Goal: Task Accomplishment & Management: Manage account settings

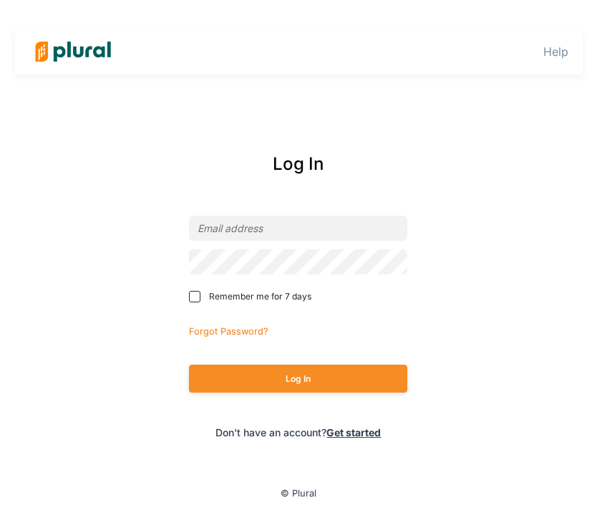
click at [0, 0] on nordpass-portal at bounding box center [0, 0] width 0 height 0
type input "matt@mlcmi.com"
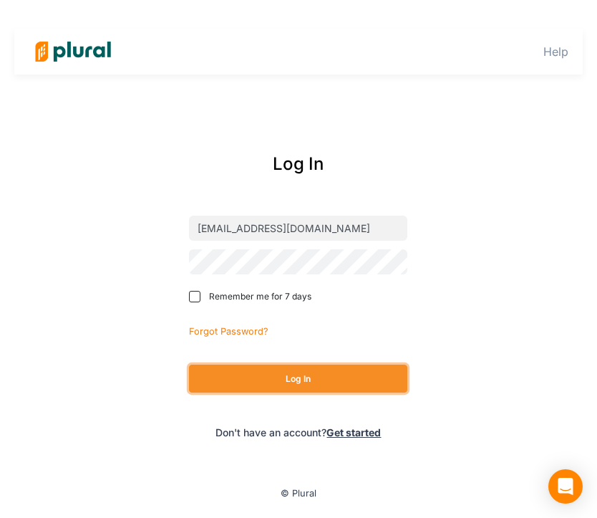
click at [320, 383] on button "Log In" at bounding box center [298, 378] width 218 height 28
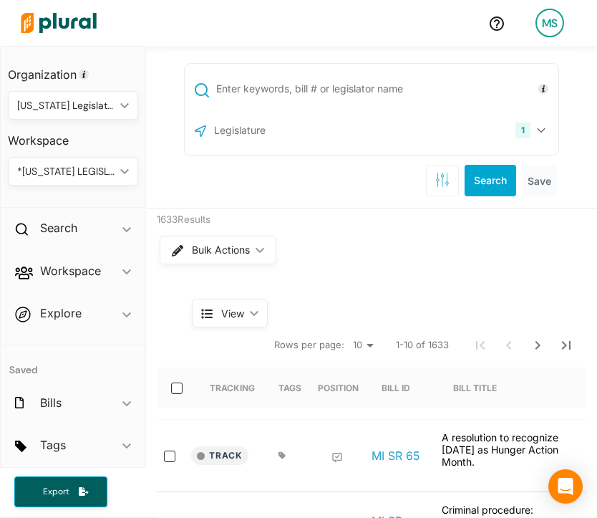
click at [298, 85] on input "text" at bounding box center [385, 88] width 340 height 27
type input "4782"
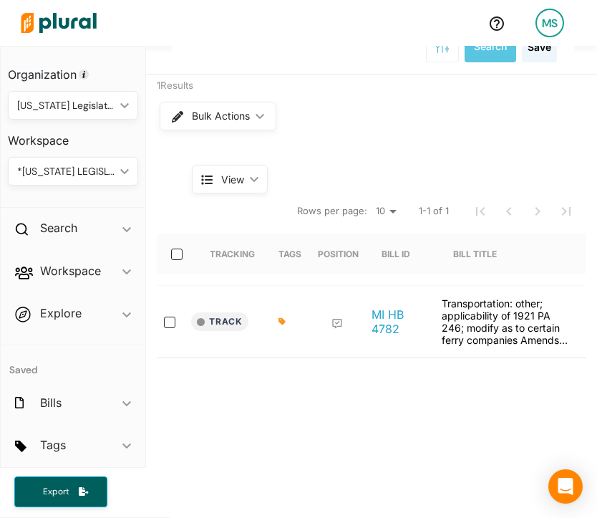
click at [281, 320] on icon at bounding box center [281, 321] width 7 height 7
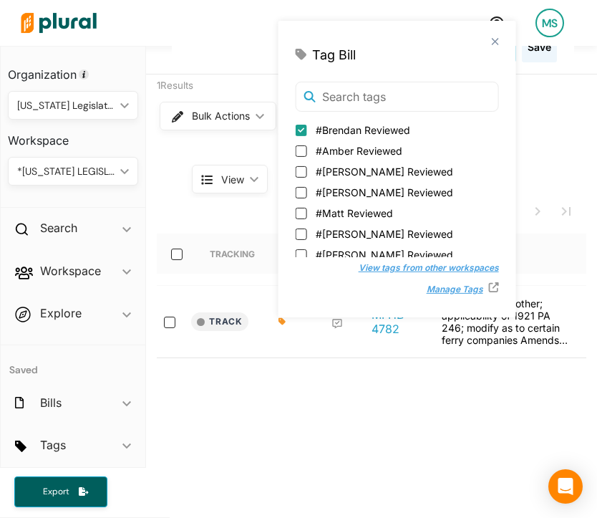
click at [328, 213] on span "#Matt Reviewed" at bounding box center [354, 212] width 77 height 15
click at [307, 213] on input "#Matt Reviewed" at bounding box center [301, 212] width 11 height 11
checkbox input "true"
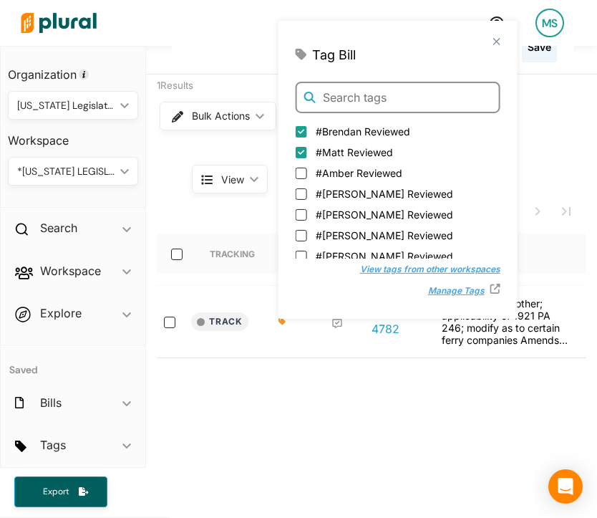
click at [358, 90] on input "text" at bounding box center [398, 97] width 205 height 31
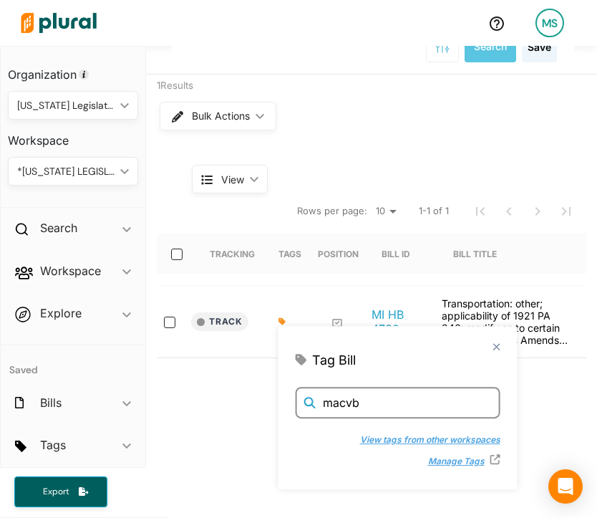
type input "macvb"
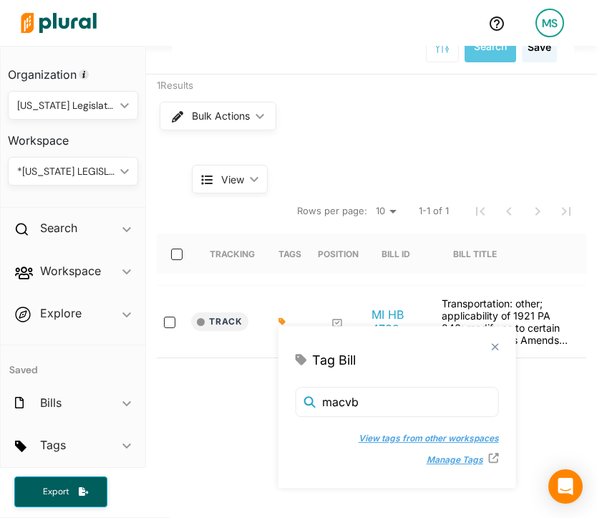
click at [354, 442] on button "View tags from other workspaces" at bounding box center [421, 437] width 155 height 21
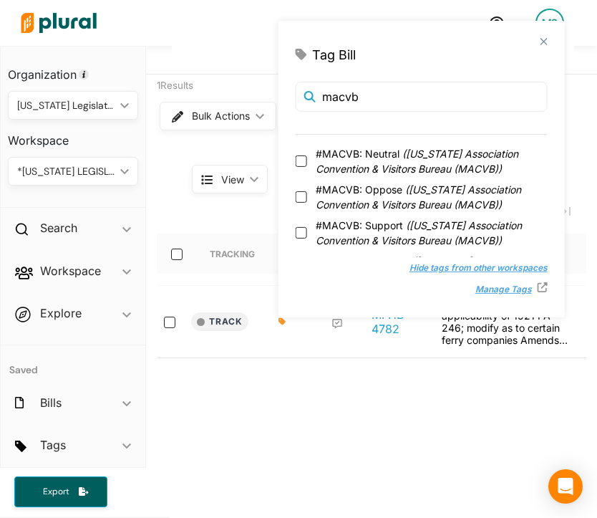
scroll to position [32, 0]
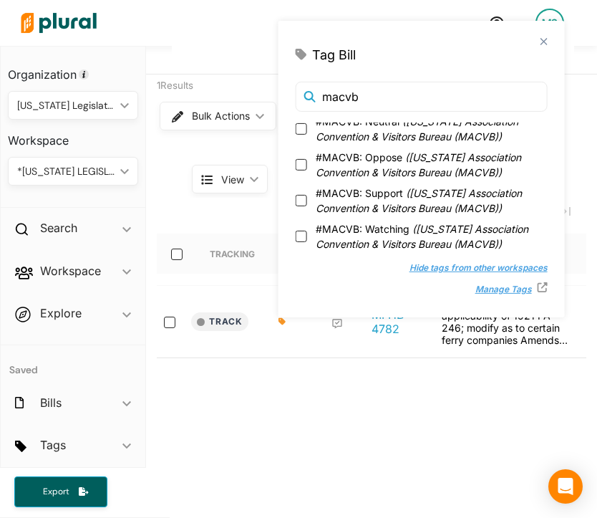
click at [386, 231] on span "#MACVB: Watching ( Michigan Association Convention & Visitors Bureau (MACVB) )" at bounding box center [432, 236] width 232 height 30
click at [307, 231] on input "#MACVB: Watching ( Michigan Association Convention & Visitors Bureau (MACVB) )" at bounding box center [301, 235] width 11 height 11
checkbox input "true"
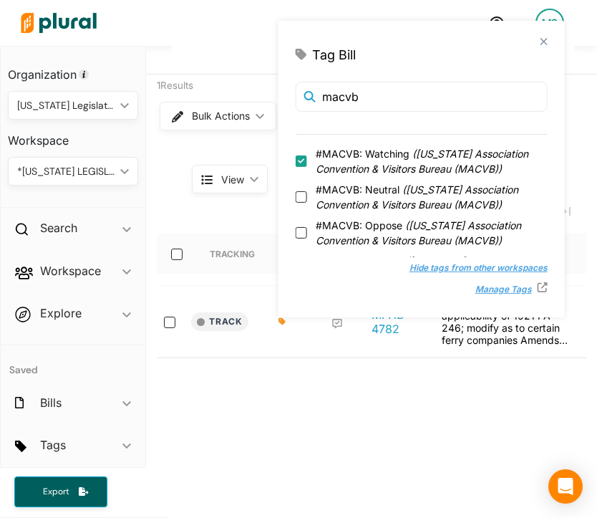
click at [326, 491] on div "4782 1 Michigan US Congress Select All Clear All Search Save 1 Results Bulk Act…" at bounding box center [371, 341] width 451 height 859
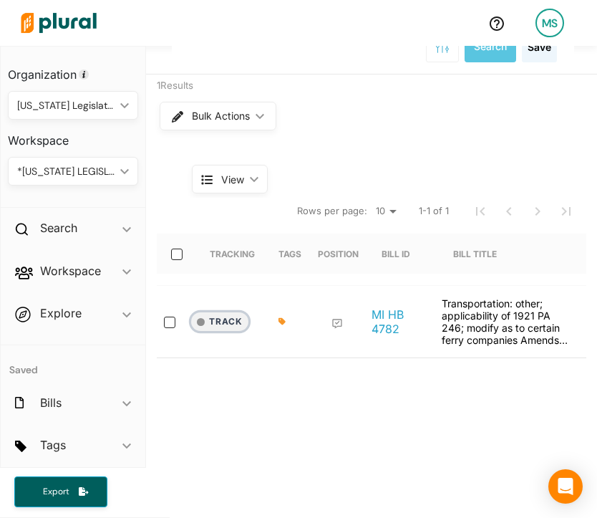
click at [236, 319] on button "Track" at bounding box center [219, 321] width 57 height 19
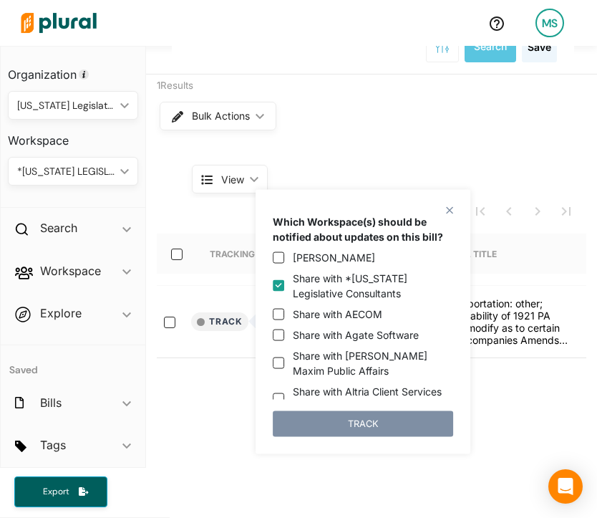
click at [281, 281] on input "Share with *Michigan Legislative Consultants" at bounding box center [278, 285] width 11 height 11
checkbox input "false"
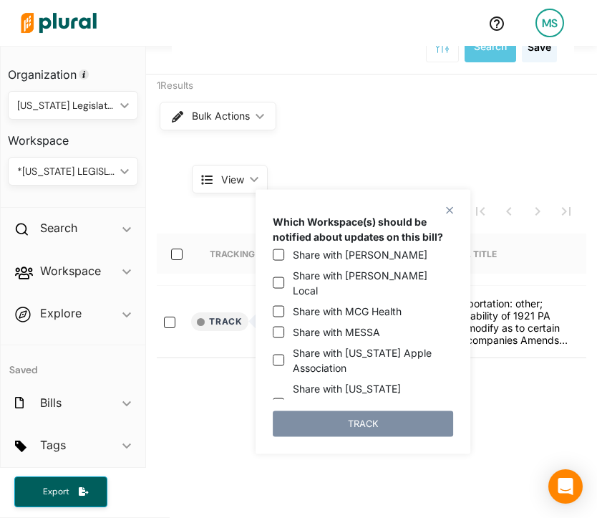
scroll to position [1311, 0]
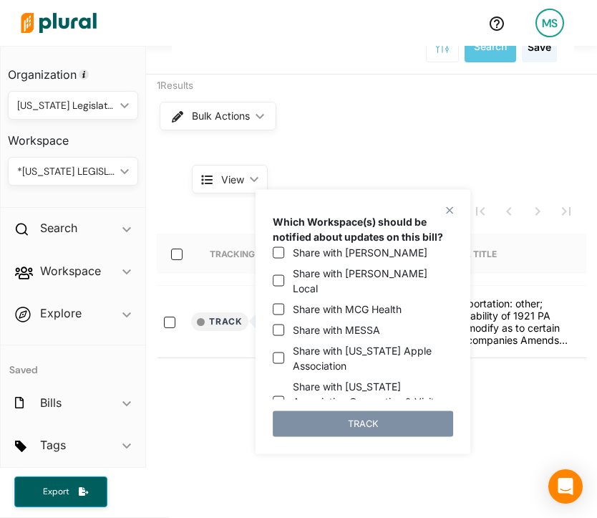
click at [359, 379] on label "Share with Michigan Association Convention & Visitors Bureau (MACVB)" at bounding box center [373, 401] width 160 height 45
click at [284, 395] on input "Share with Michigan Association Convention & Visitors Bureau (MACVB)" at bounding box center [278, 400] width 11 height 11
checkbox input "true"
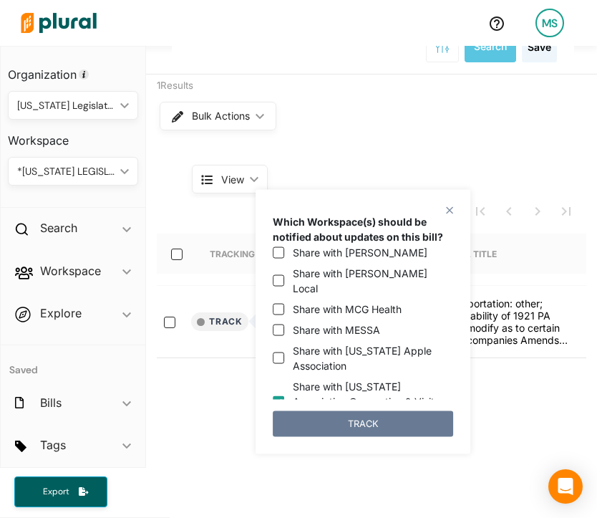
click at [359, 425] on button "TRACK" at bounding box center [363, 423] width 180 height 26
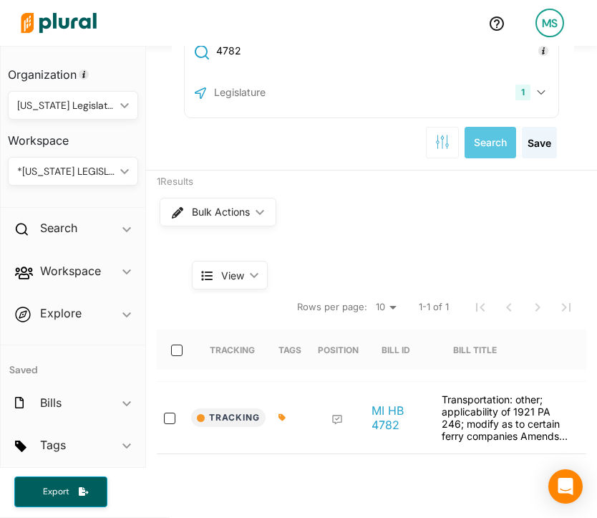
scroll to position [0, 0]
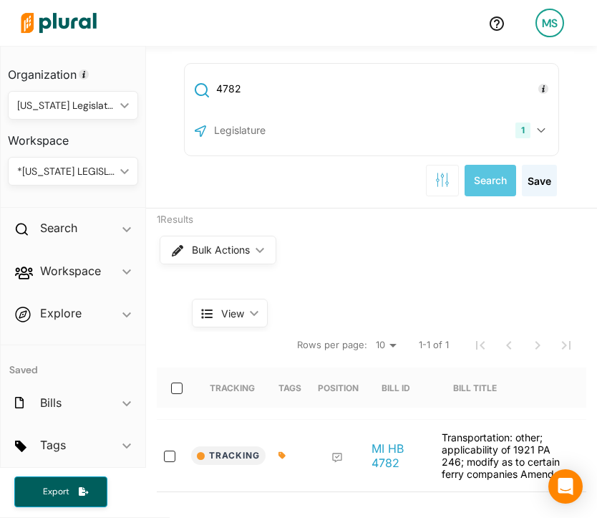
click at [256, 84] on input "4782" at bounding box center [385, 88] width 340 height 27
type input "4783-4786"
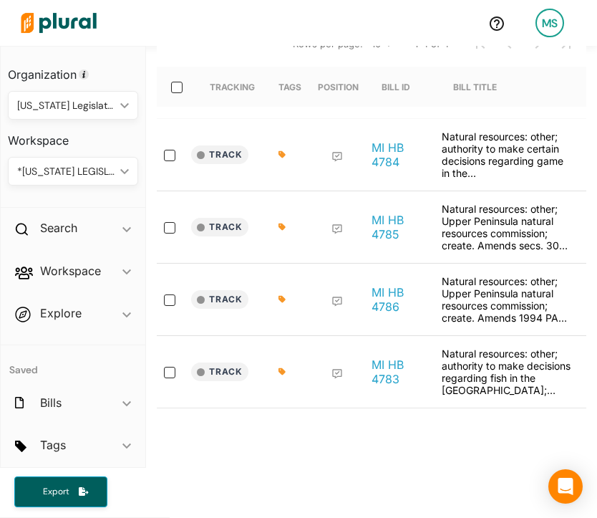
scroll to position [300, 0]
click at [166, 375] on input "select-row-state-mi-2025_2026-hb4783" at bounding box center [169, 372] width 11 height 11
checkbox input "true"
click at [165, 296] on input "select-row-state-mi-2025_2026-hb4786" at bounding box center [169, 300] width 11 height 11
checkbox input "true"
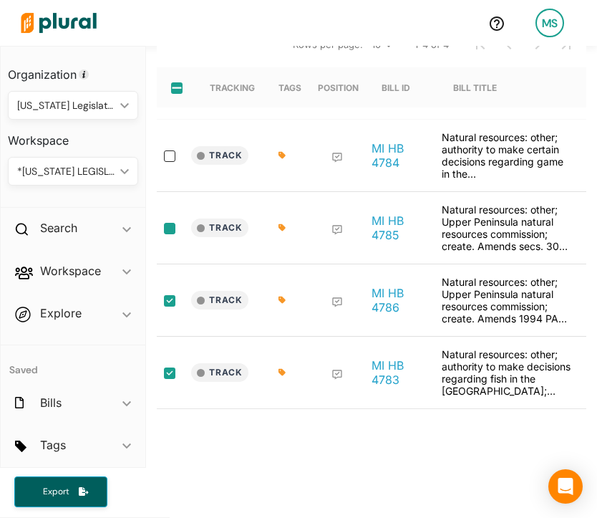
click at [168, 228] on input "select-row-state-mi-2025_2026-hb4785" at bounding box center [169, 228] width 11 height 11
checkbox input "true"
click at [167, 157] on input "select-row-state-mi-2025_2026-hb4784" at bounding box center [169, 155] width 11 height 11
checkbox input "true"
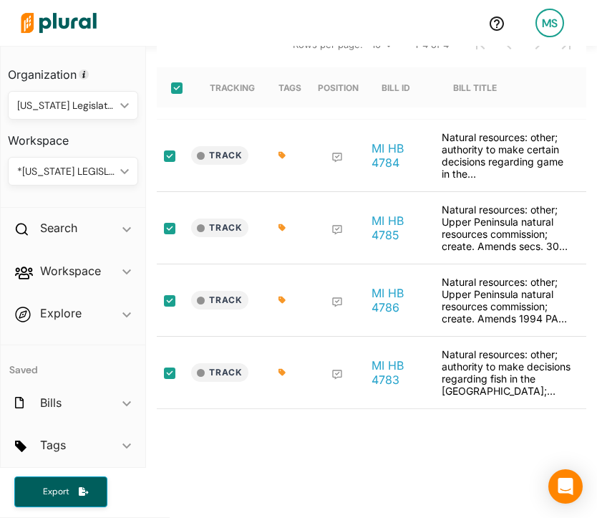
click at [283, 147] on div at bounding box center [288, 155] width 36 height 49
click at [283, 153] on icon at bounding box center [281, 155] width 7 height 7
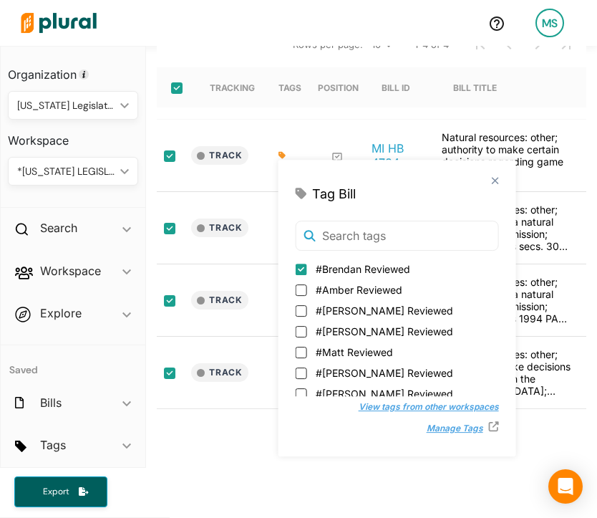
click at [348, 351] on span "#Matt Reviewed" at bounding box center [354, 351] width 77 height 15
click at [307, 351] on input "#Matt Reviewed" at bounding box center [301, 351] width 11 height 11
checkbox input "true"
checkbox input "false"
click at [225, 436] on div "4783-4786 1 Michigan US Congress Select All Clear All Search Save 4 Results Bul…" at bounding box center [371, 175] width 451 height 859
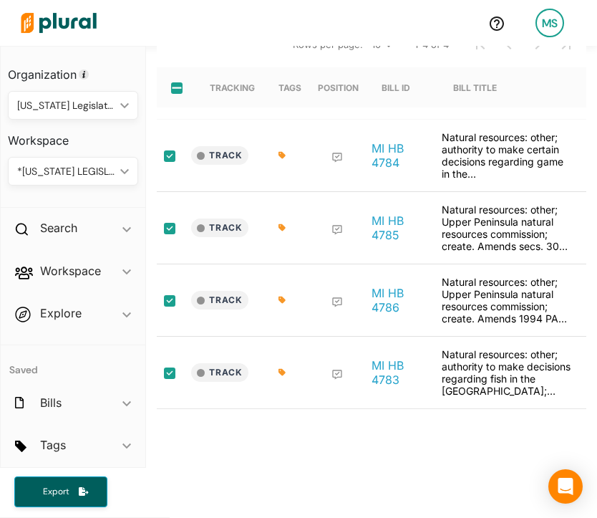
click at [286, 296] on div at bounding box center [286, 300] width 16 height 9
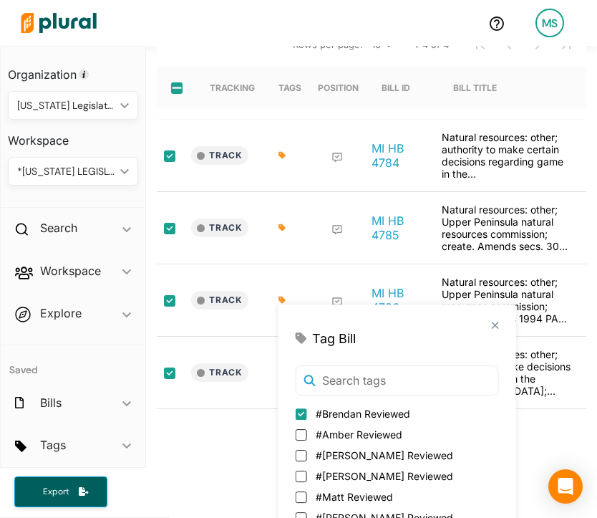
click at [222, 462] on div "4783-4786 1 Michigan US Congress Select All Clear All Search Save 4 Results Bul…" at bounding box center [371, 175] width 451 height 859
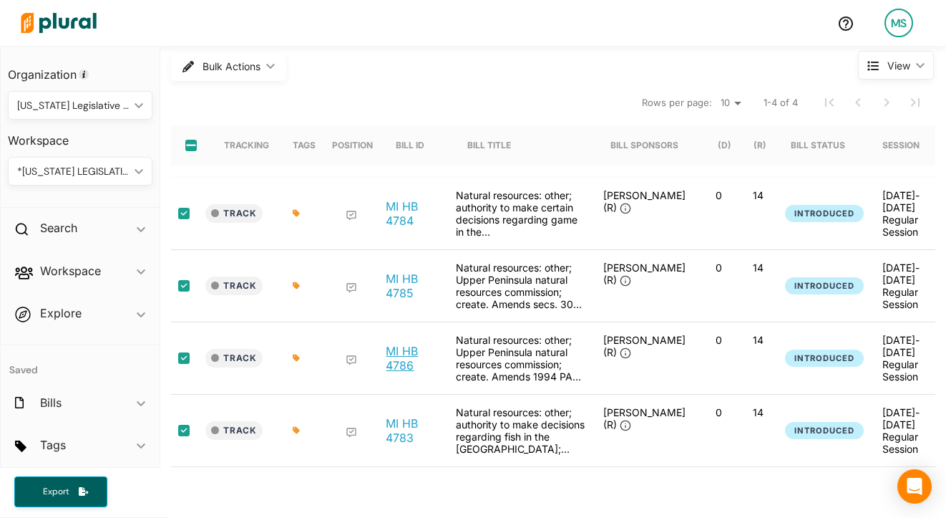
scroll to position [77, 0]
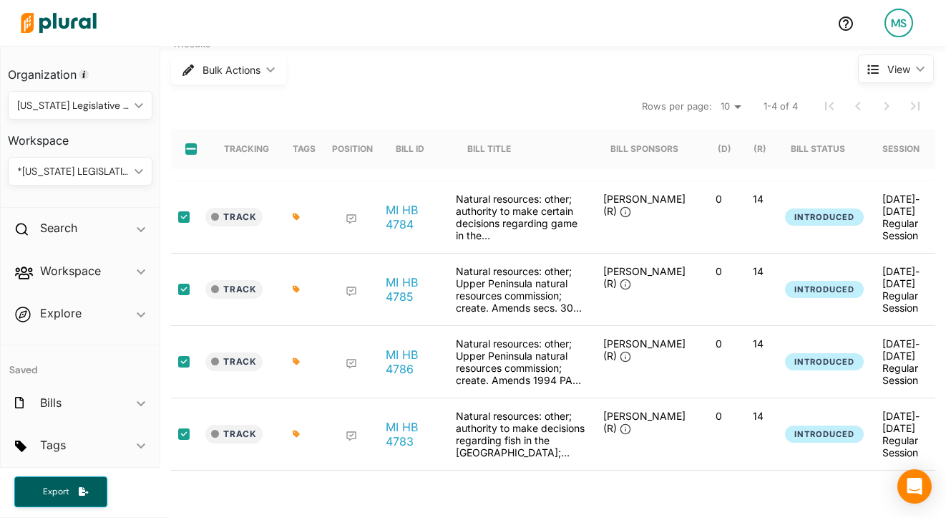
click at [248, 148] on div "Tracking" at bounding box center [246, 148] width 45 height 11
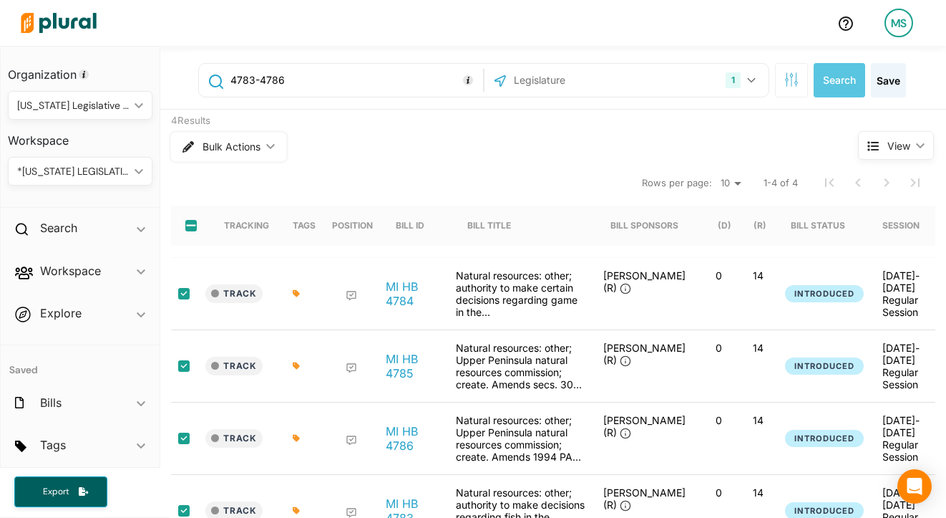
click at [258, 142] on span "Bulk Actions" at bounding box center [232, 147] width 58 height 10
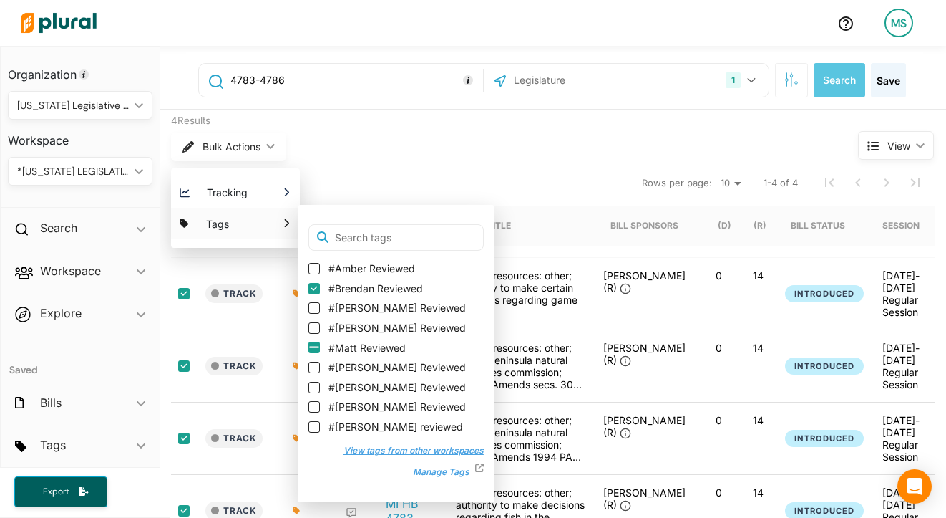
drag, startPoint x: 343, startPoint y: 347, endPoint x: 328, endPoint y: 347, distance: 15.0
click at [328, 347] on label "#Matt Reviewed" at bounding box center [396, 348] width 175 height 14
click at [320, 347] on input "#Matt Reviewed" at bounding box center [314, 346] width 11 height 11
click at [315, 349] on input "#Matt Reviewed" at bounding box center [314, 346] width 11 height 11
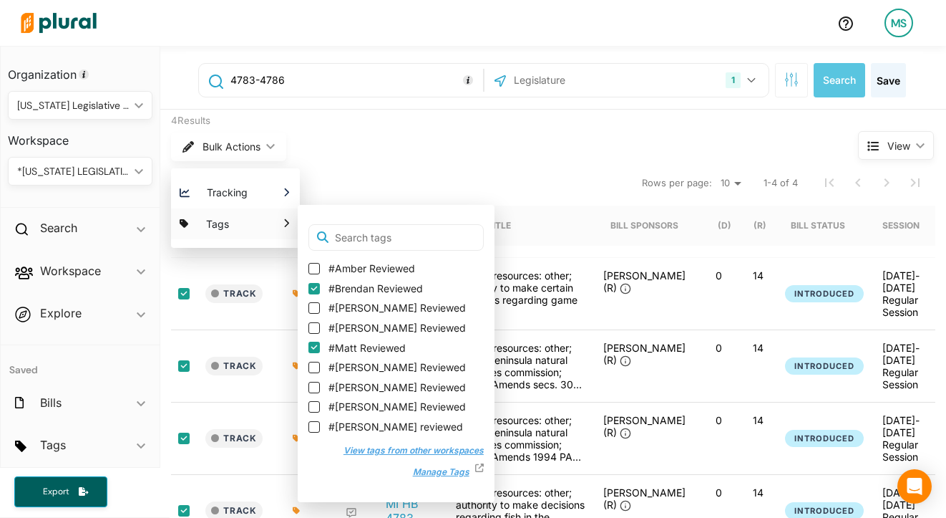
checkbox input "true"
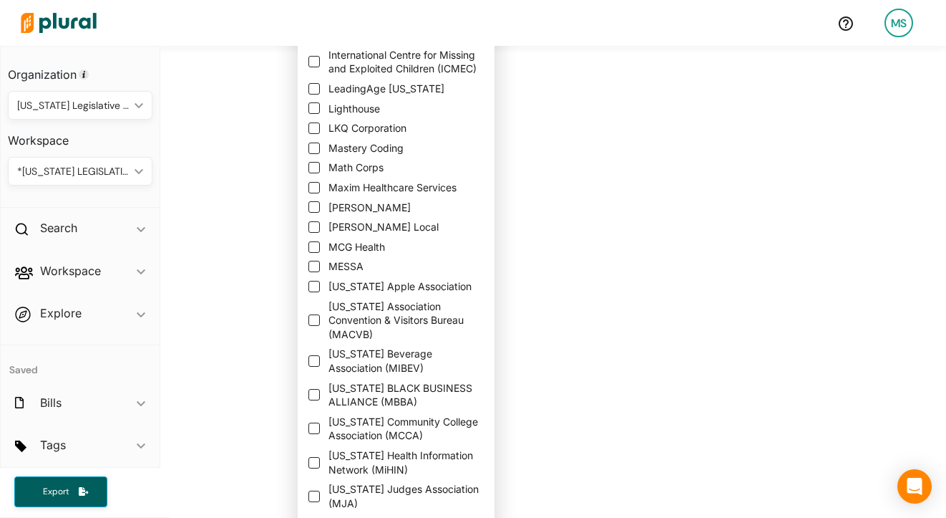
scroll to position [1239, 0]
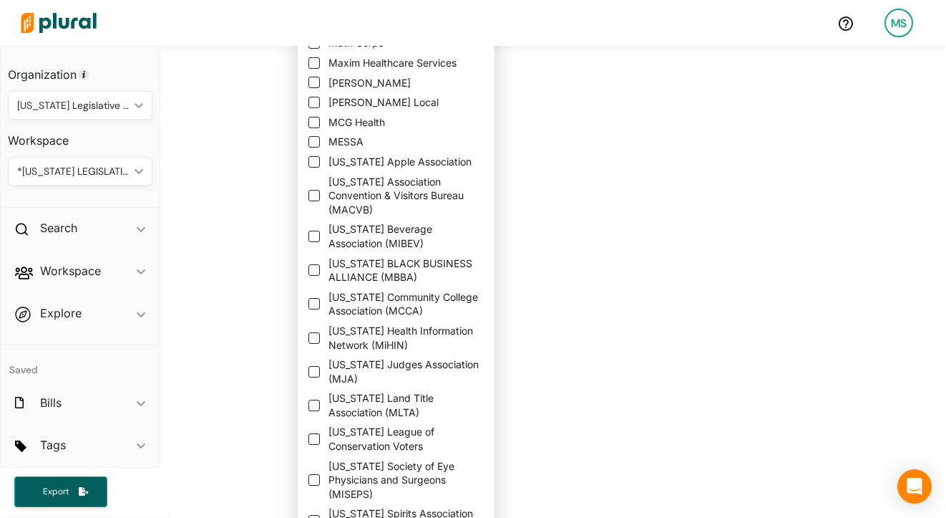
click at [359, 212] on span "Michigan Association Convention & Visitors Bureau (MACVB)" at bounding box center [406, 196] width 155 height 42
click at [320, 201] on input "Michigan Association Convention & Visitors Bureau (MACVB)" at bounding box center [314, 195] width 11 height 11
checkbox input "true"
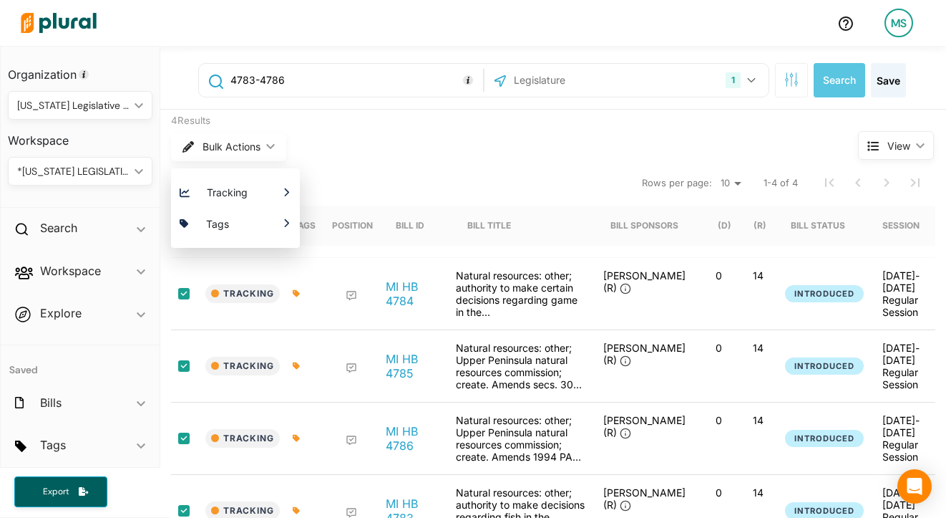
scroll to position [0, 0]
click at [296, 294] on icon at bounding box center [296, 293] width 7 height 7
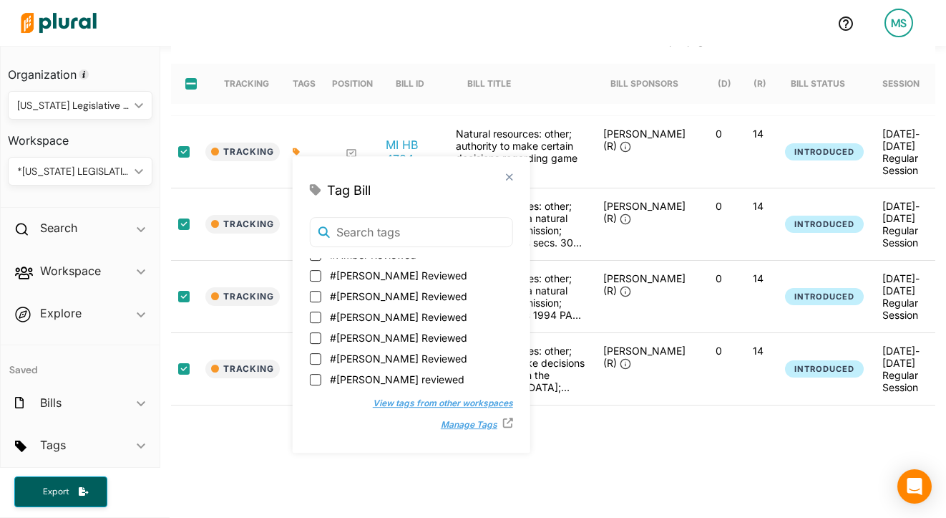
scroll to position [140, 0]
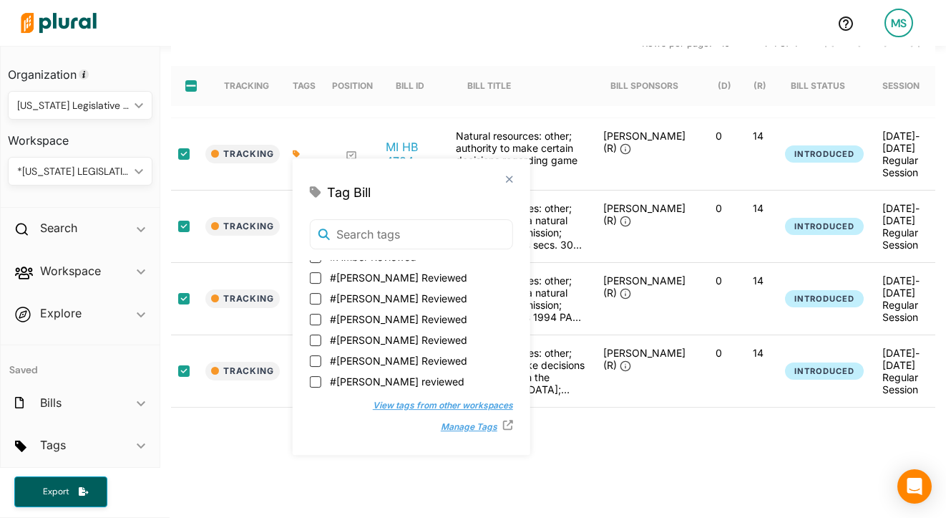
click at [373, 409] on button "View tags from other workspaces" at bounding box center [436, 404] width 155 height 21
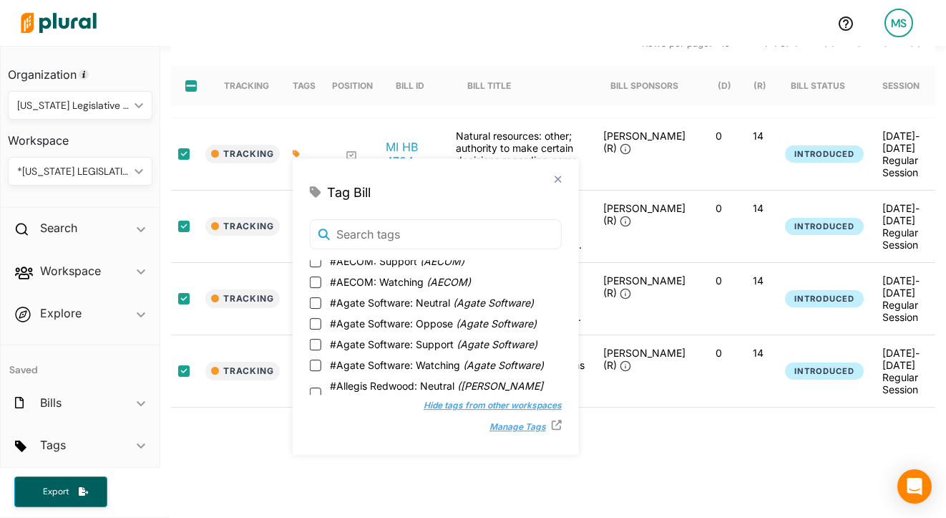
scroll to position [252, 0]
click at [246, 506] on div "4783-4786 1 Michigan US Congress Select All Clear All Search Save 4 Results Bul…" at bounding box center [553, 335] width 786 height 859
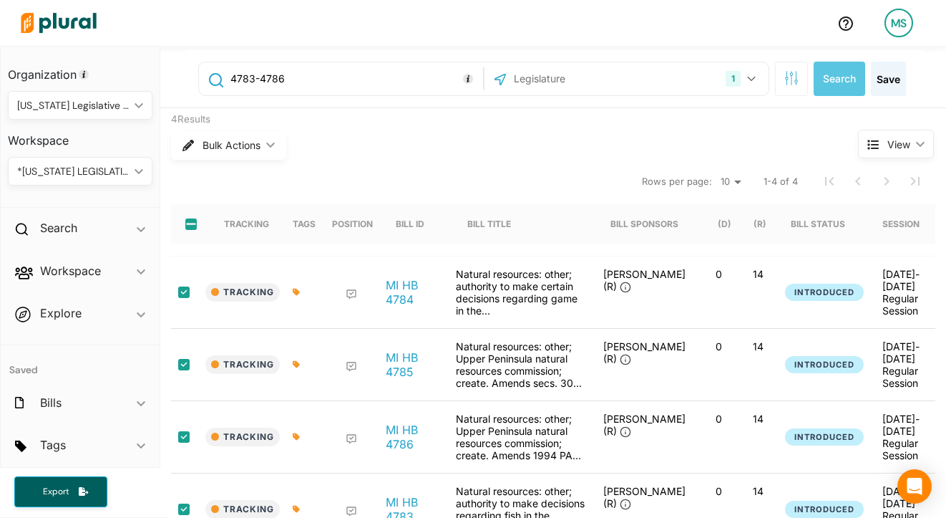
scroll to position [0, 0]
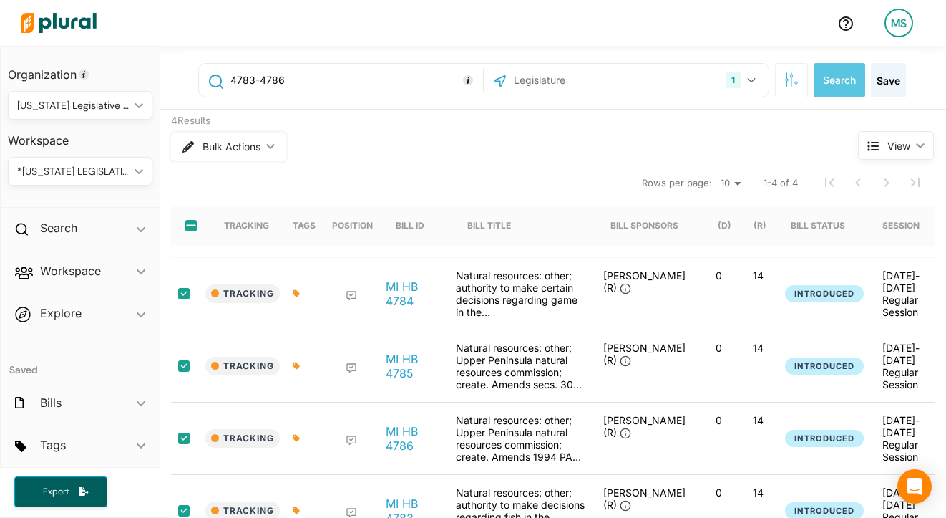
click at [263, 140] on button "Bulk Actions ic_keyboard_arrow_down" at bounding box center [228, 146] width 115 height 29
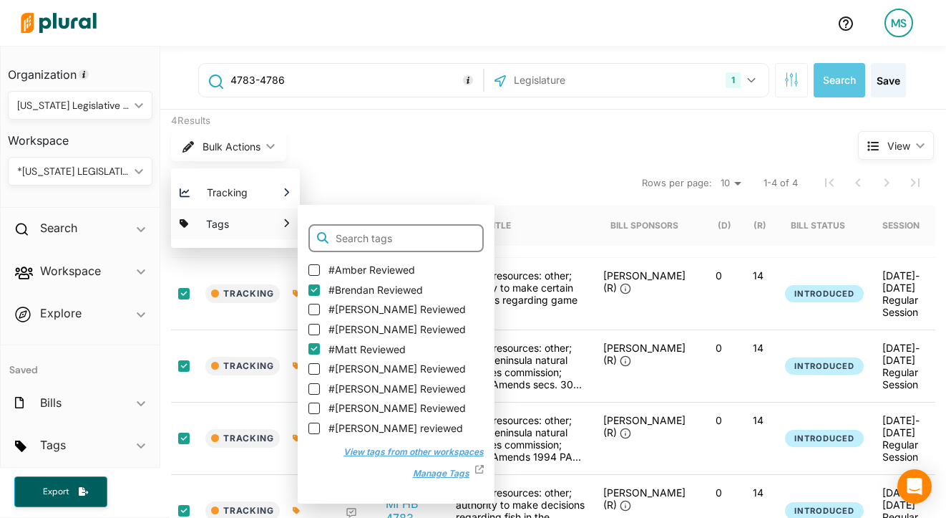
click at [369, 239] on input "text" at bounding box center [396, 238] width 175 height 29
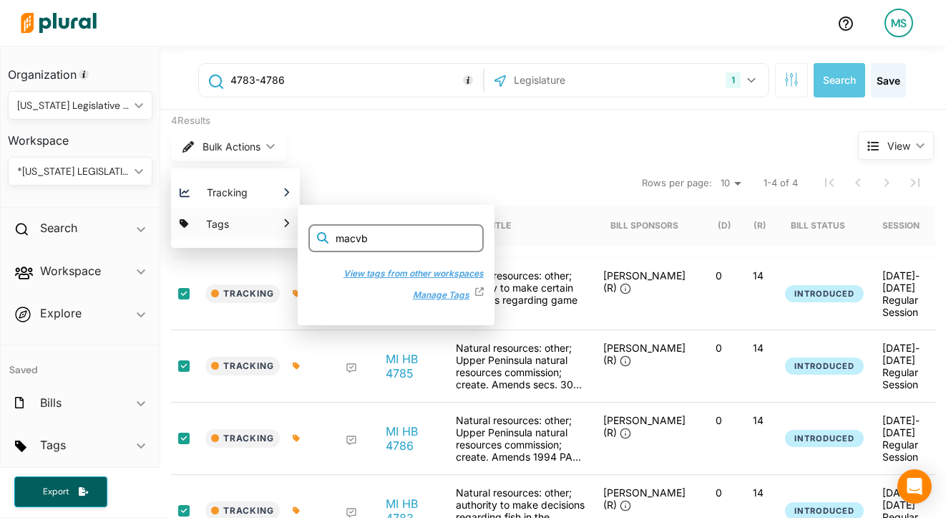
type input "macvb"
click at [384, 271] on button "View tags from other workspaces" at bounding box center [406, 271] width 155 height 21
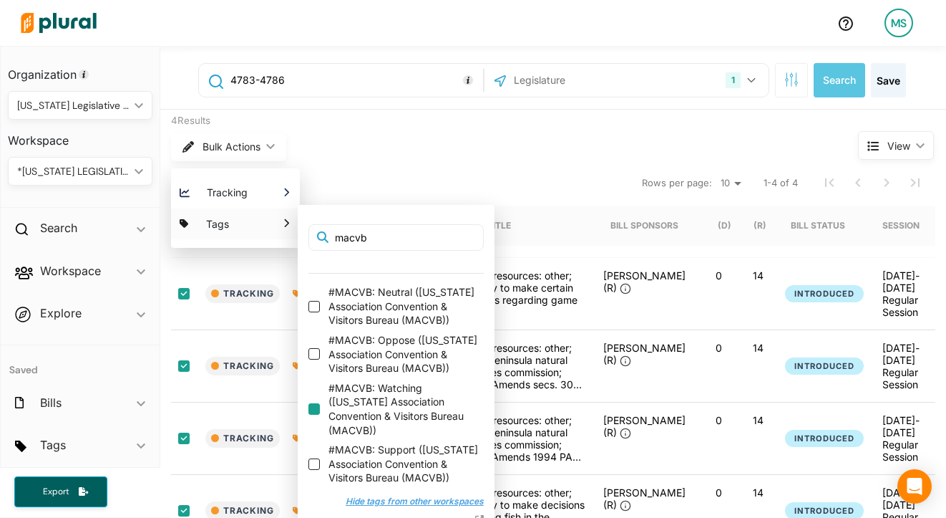
click at [317, 403] on input "#MACVB: Watching ( Michigan Association Convention & Visitors Bureau (MACVB) )" at bounding box center [314, 408] width 11 height 11
checkbox input "false"
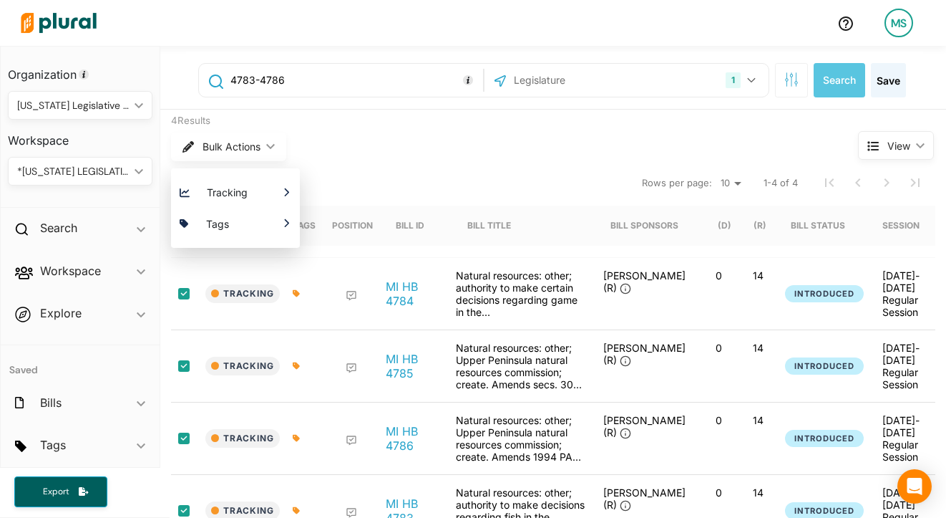
click at [488, 159] on div "Bulk Actions ic_keyboard_arrow_down Tracking Which Workspace(s) should be notif…" at bounding box center [488, 146] width 634 height 37
click at [297, 287] on div at bounding box center [302, 293] width 36 height 49
click at [297, 298] on div at bounding box center [302, 293] width 36 height 49
click at [297, 293] on icon at bounding box center [296, 293] width 7 height 7
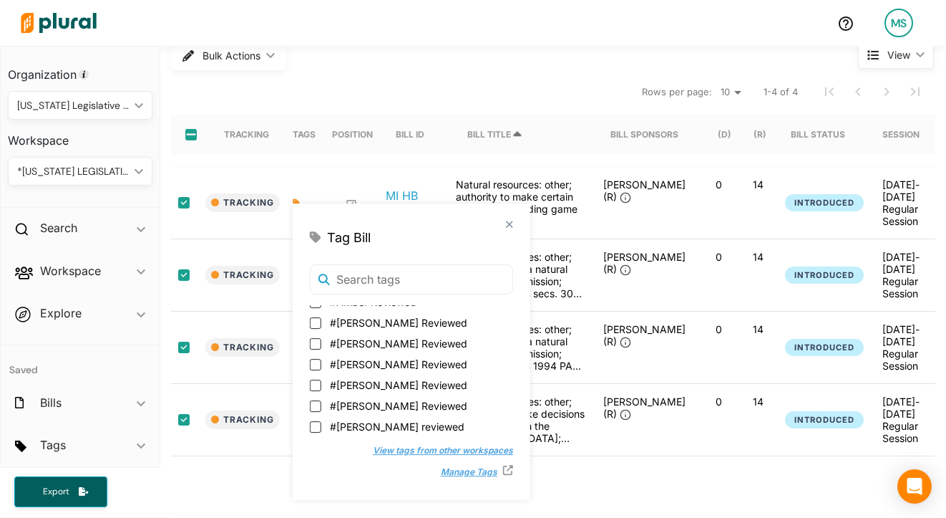
scroll to position [94, 0]
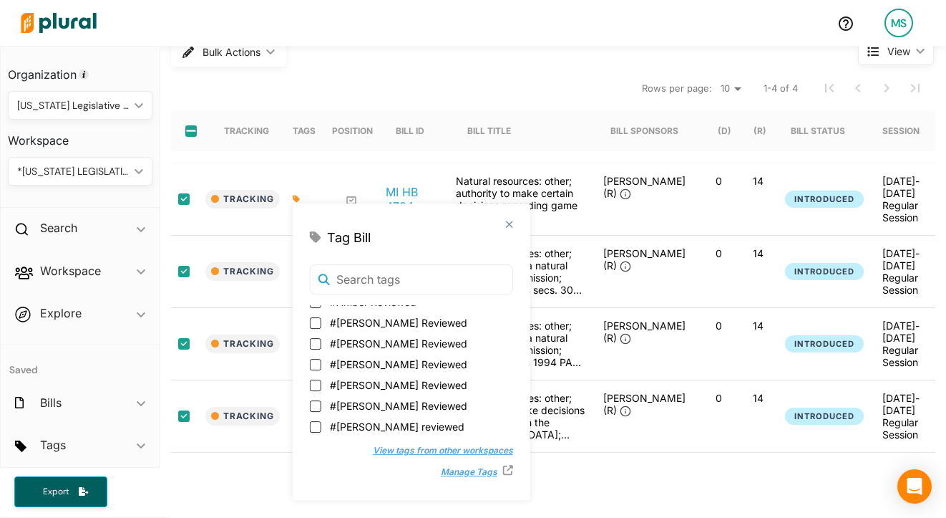
click at [359, 453] on button "View tags from other workspaces" at bounding box center [436, 450] width 155 height 21
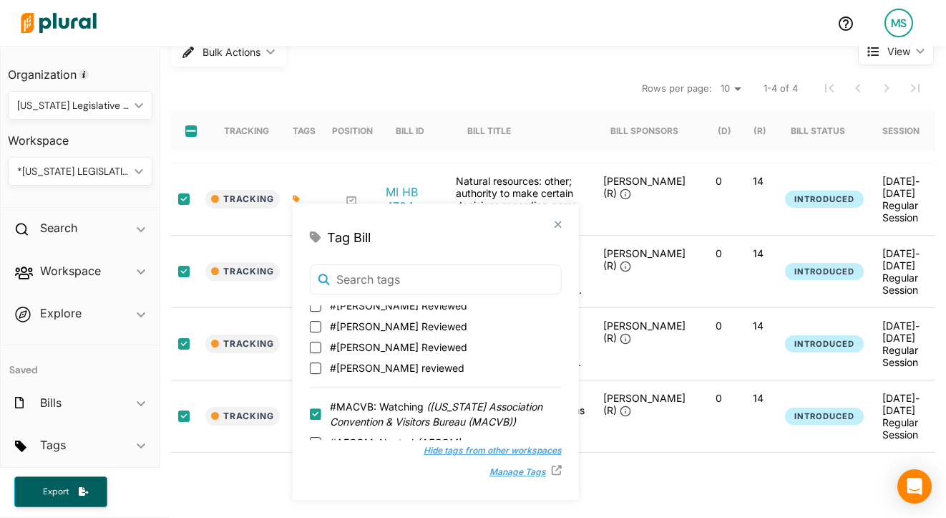
scroll to position [120, 0]
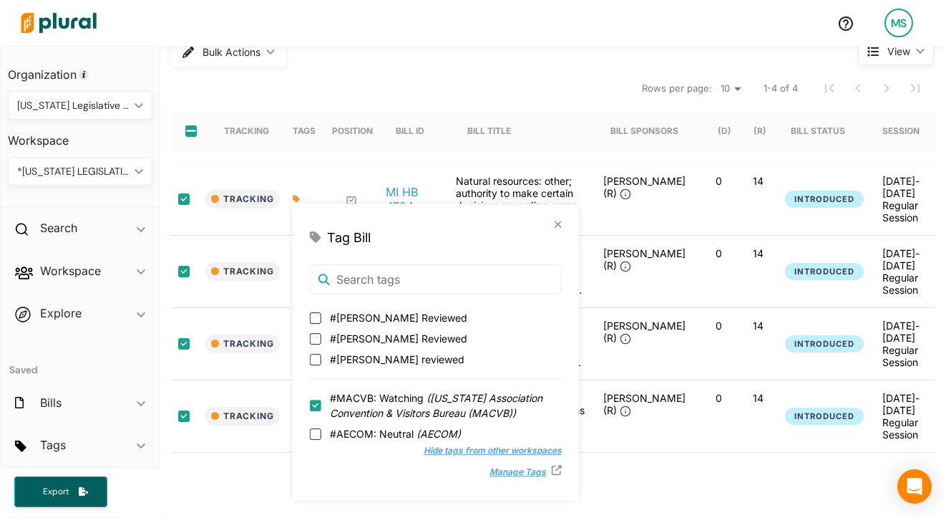
click at [596, 485] on div "4783-4786 1 Michigan US Congress Select All Clear All Search Save 4 Results Bul…" at bounding box center [553, 380] width 786 height 859
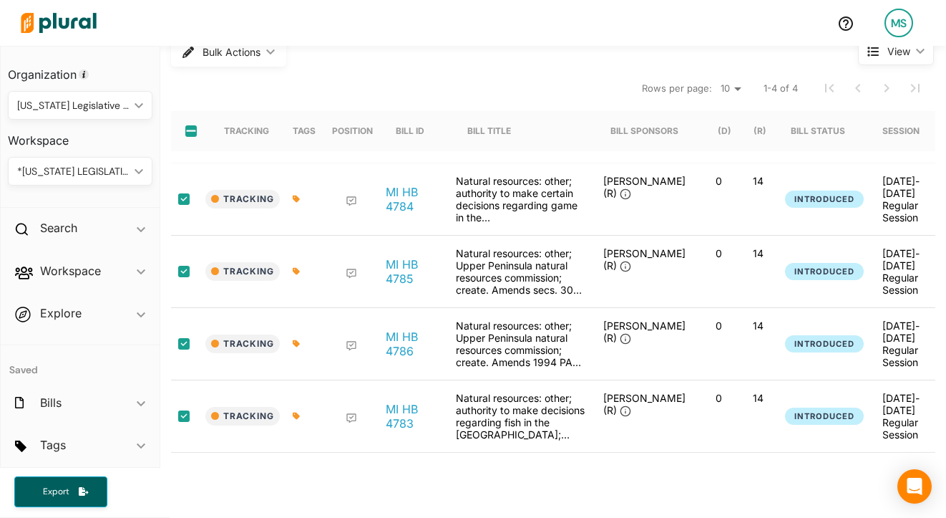
scroll to position [0, 0]
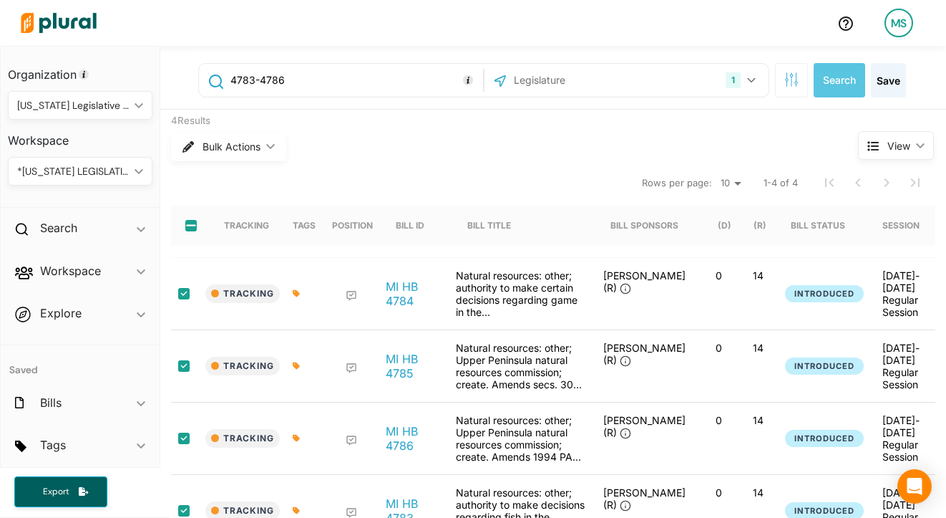
click at [277, 82] on input "4783-4786" at bounding box center [354, 80] width 251 height 27
paste input "98"
type input "4798"
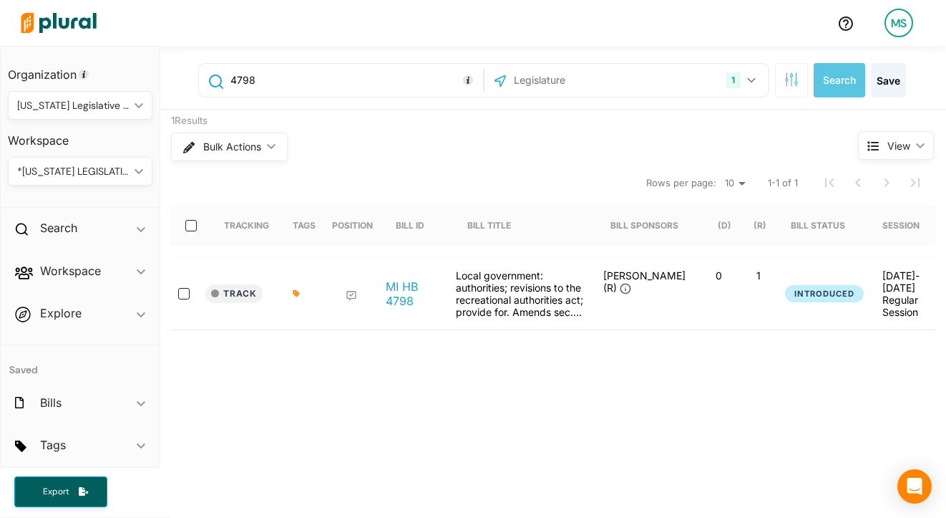
click at [295, 293] on icon at bounding box center [296, 293] width 7 height 7
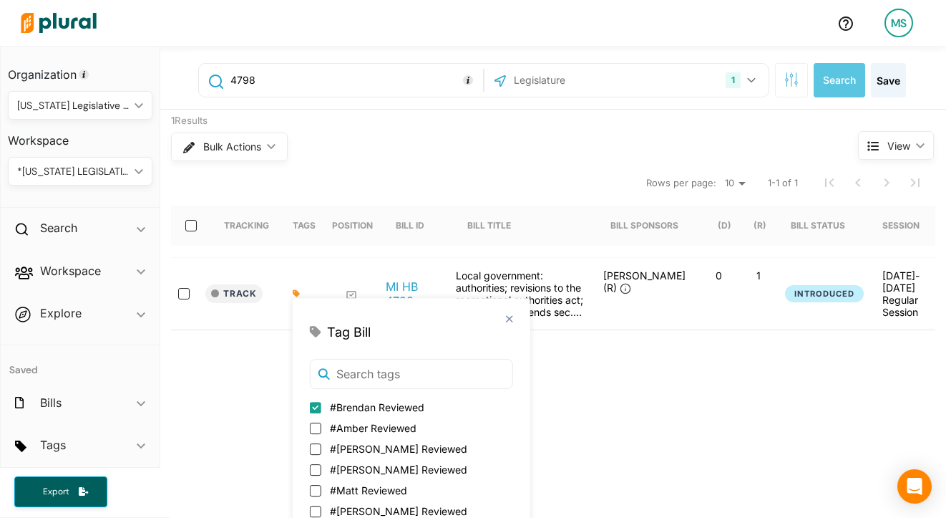
click at [314, 404] on input "#Brendan Reviewed" at bounding box center [315, 407] width 11 height 11
checkbox input "false"
click at [314, 404] on input "#Amber Reviewed" at bounding box center [315, 407] width 11 height 11
checkbox input "true"
click at [315, 431] on input "#Brendan Reviewed" at bounding box center [315, 427] width 11 height 11
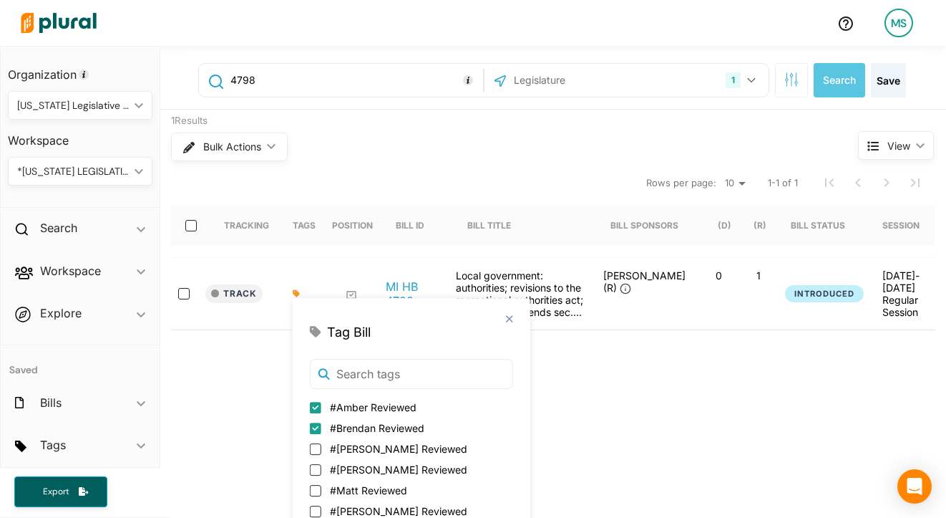
checkbox input "true"
click at [315, 403] on input "#Amber Reviewed" at bounding box center [315, 407] width 11 height 11
checkbox input "false"
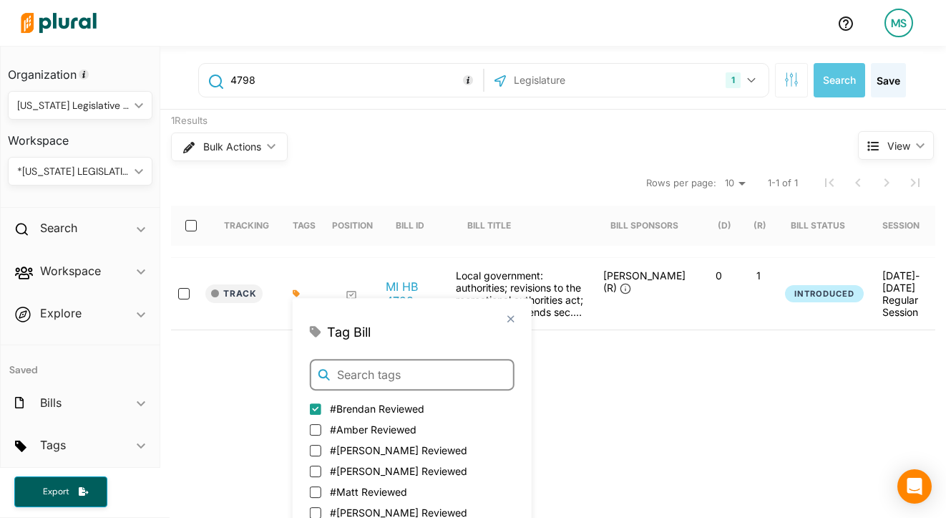
click at [379, 372] on input "text" at bounding box center [412, 374] width 205 height 31
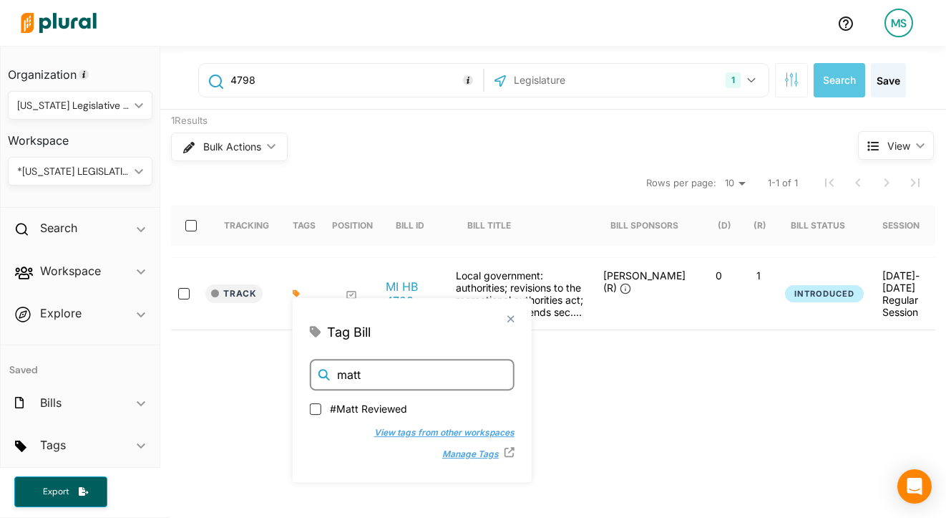
type input "matt"
click at [359, 407] on span "#Matt Reviewed" at bounding box center [368, 406] width 77 height 15
click at [321, 407] on input "#Matt Reviewed" at bounding box center [315, 407] width 11 height 11
checkbox input "true"
drag, startPoint x: 375, startPoint y: 377, endPoint x: 270, endPoint y: 370, distance: 105.4
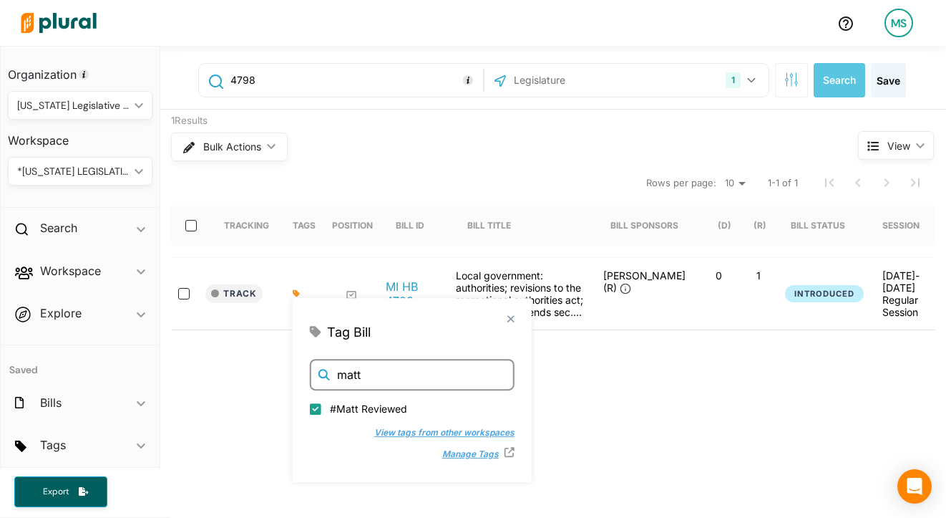
click at [270, 370] on body "MS Organization Michigan Legislative Consultants ic_keyboard_arrow_down Persona…" at bounding box center [473, 259] width 946 height 518
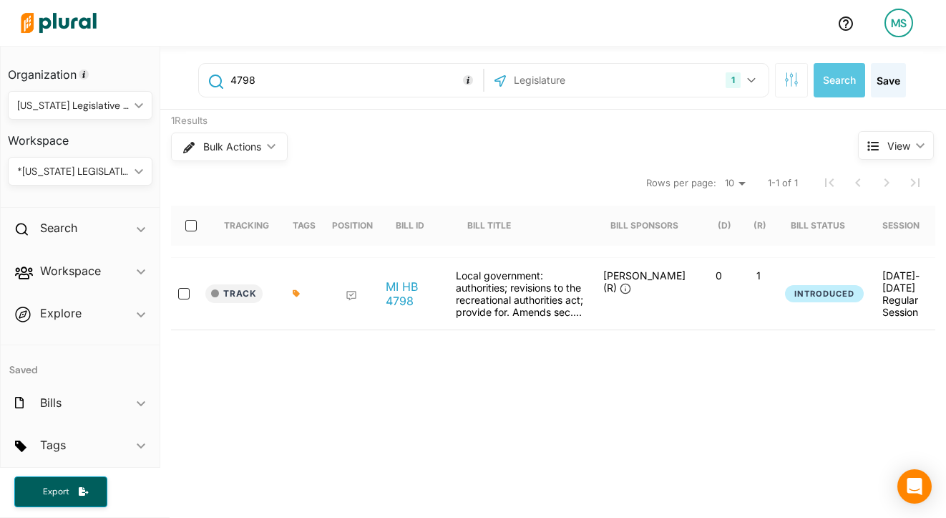
click at [290, 292] on div at bounding box center [302, 293] width 36 height 49
click at [297, 292] on icon at bounding box center [296, 293] width 7 height 7
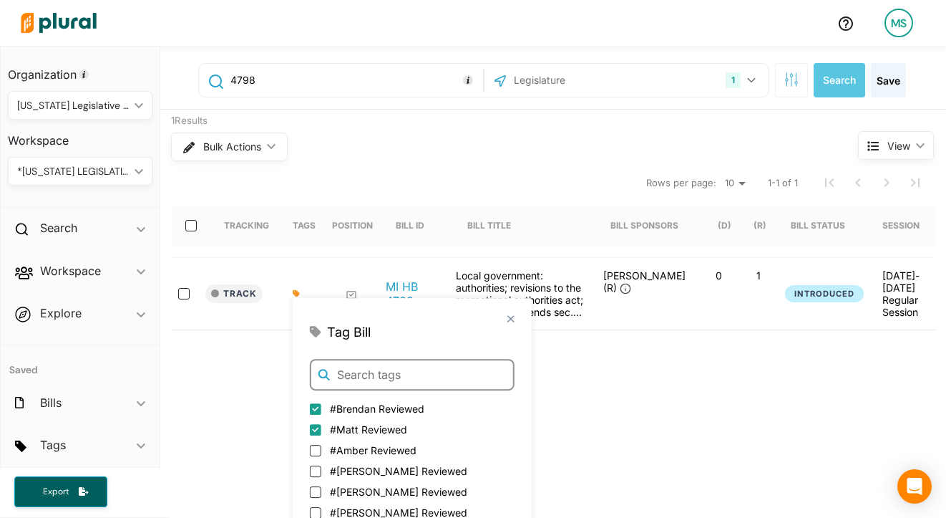
click at [376, 382] on input "text" at bounding box center [412, 374] width 205 height 31
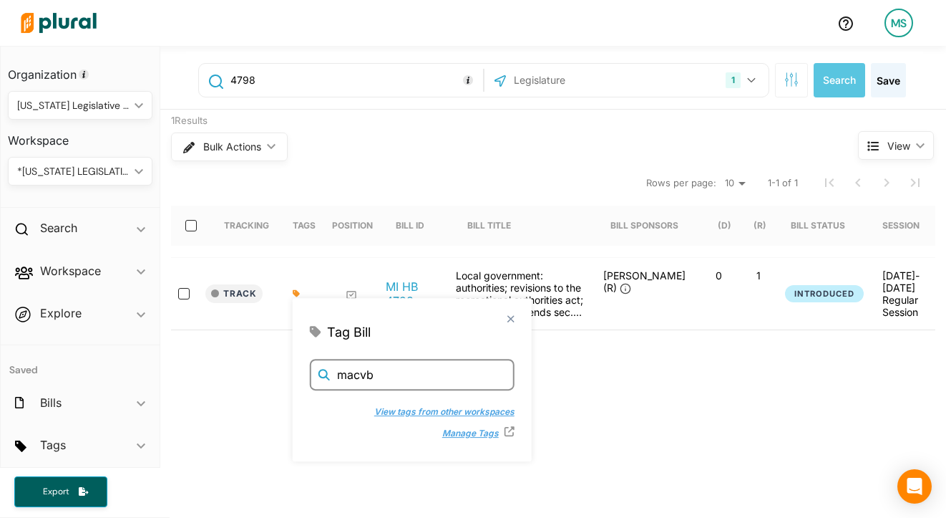
type input "macvb"
click at [394, 403] on button "View tags from other workspaces" at bounding box center [436, 409] width 155 height 21
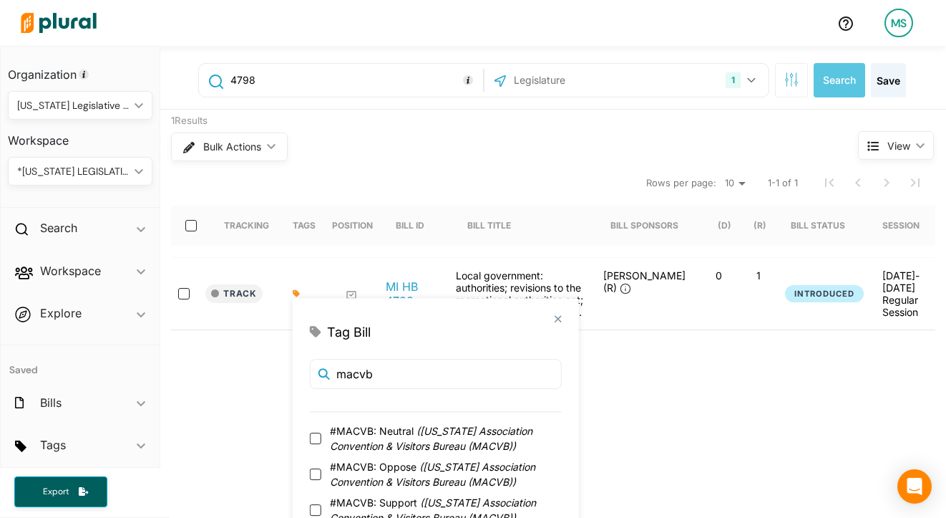
scroll to position [32, 0]
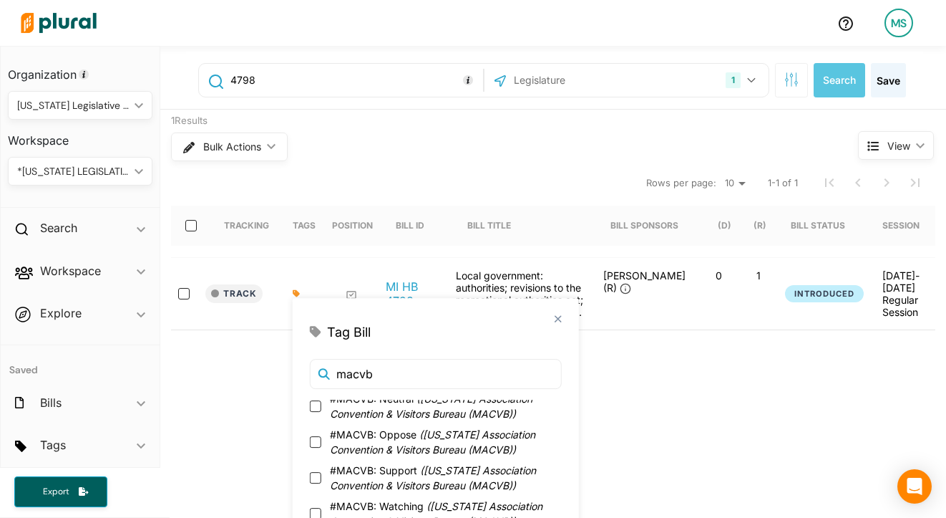
click at [351, 510] on span "#MACVB: Watching ( Michigan Association Convention & Visitors Bureau (MACVB) )" at bounding box center [446, 513] width 232 height 30
click at [321, 510] on input "#MACVB: Watching ( Michigan Association Convention & Visitors Bureau (MACVB) )" at bounding box center [315, 513] width 11 height 11
checkbox input "true"
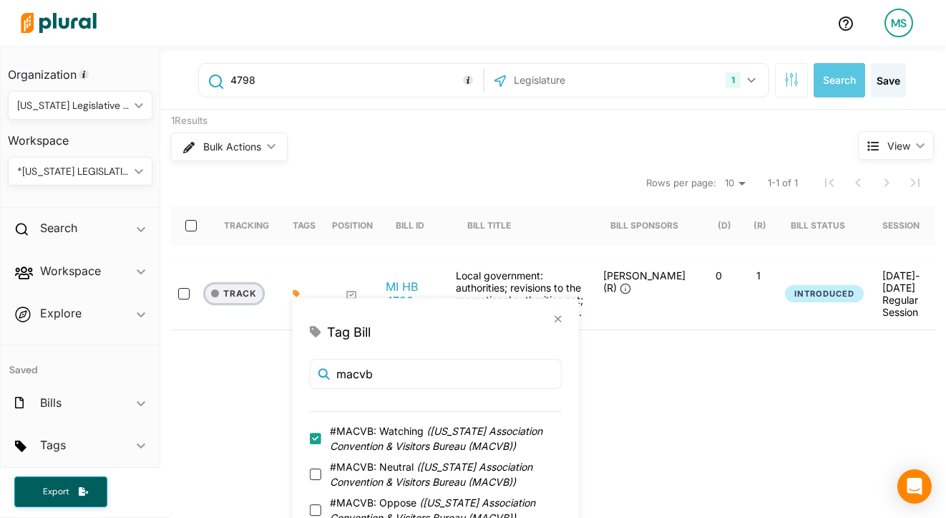
click at [243, 288] on button "Track" at bounding box center [233, 293] width 57 height 19
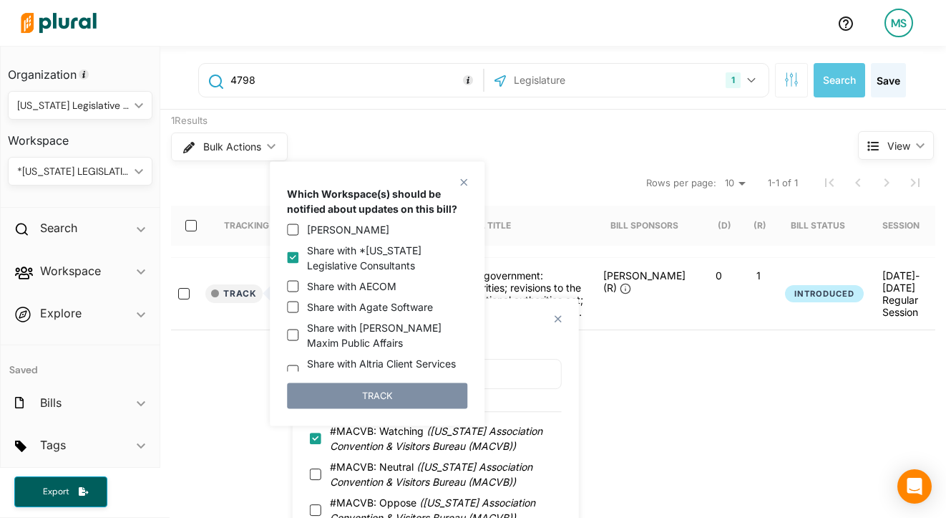
click at [315, 257] on label "Share with *Michigan Legislative Consultants" at bounding box center [387, 258] width 160 height 30
click at [298, 257] on input "Share with *Michigan Legislative Consultants" at bounding box center [292, 257] width 11 height 11
checkbox input "false"
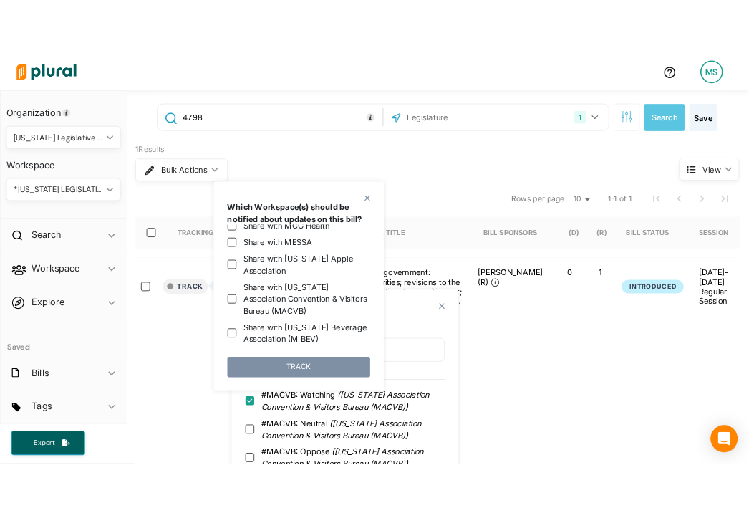
scroll to position [1374, 0]
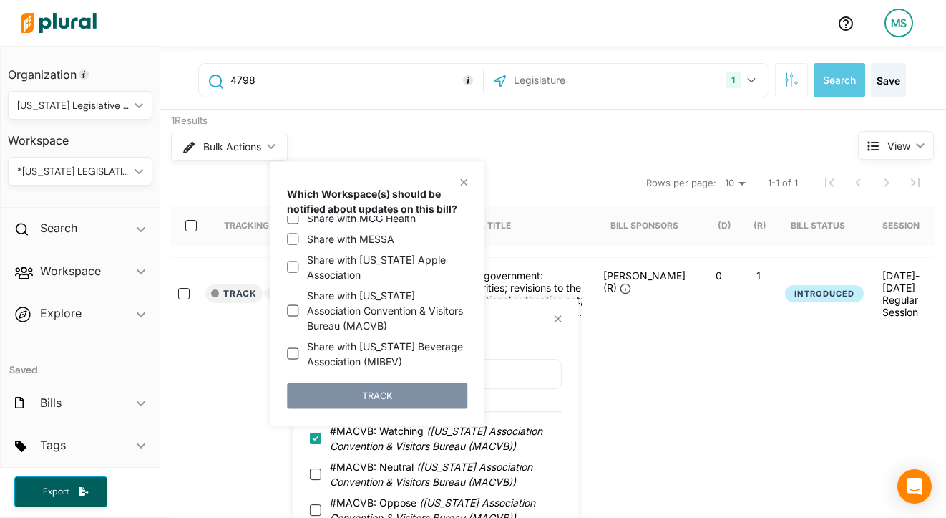
click at [319, 288] on label "Share with Michigan Association Convention & Visitors Bureau (MACVB)" at bounding box center [387, 310] width 160 height 45
click at [298, 304] on input "Share with Michigan Association Convention & Visitors Bureau (MACVB)" at bounding box center [292, 309] width 11 height 11
checkbox input "true"
click at [360, 394] on button "TRACK" at bounding box center [377, 395] width 180 height 26
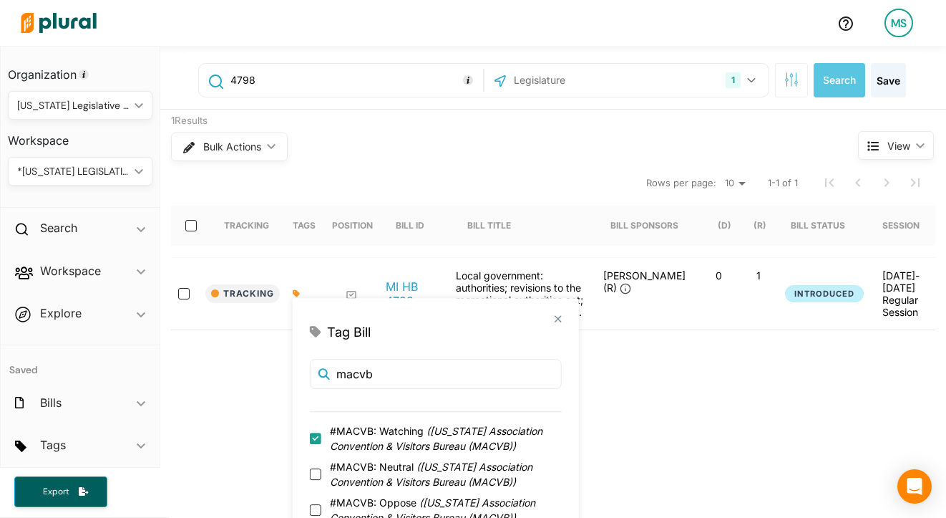
click at [203, 414] on div "Tracking Tags Position Bill ID Bill Title Bill Sponsors (D) (R) Bill Status Ses…" at bounding box center [553, 299] width 764 height 259
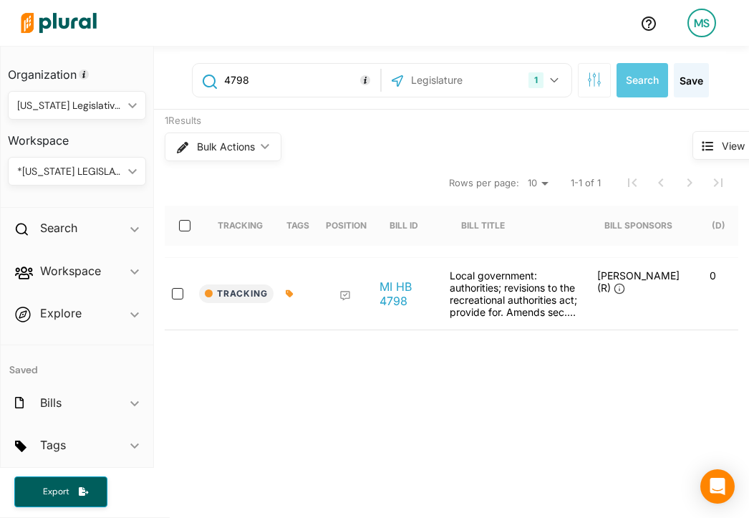
click at [280, 81] on input "4798" at bounding box center [300, 80] width 155 height 27
paste input "511"
type input "511"
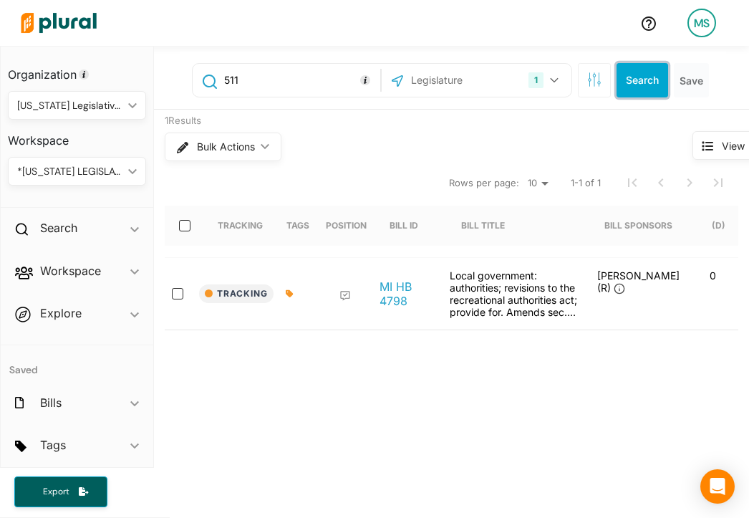
click at [596, 78] on button "Search" at bounding box center [642, 80] width 52 height 34
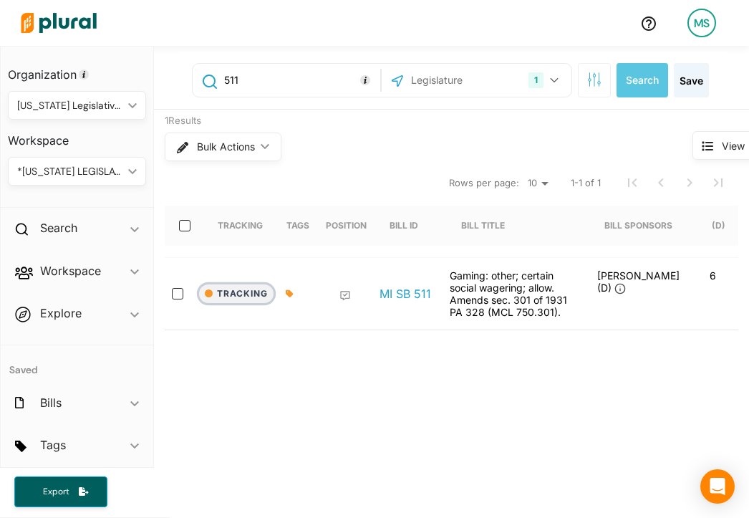
click at [223, 289] on button "Tracking" at bounding box center [236, 293] width 74 height 19
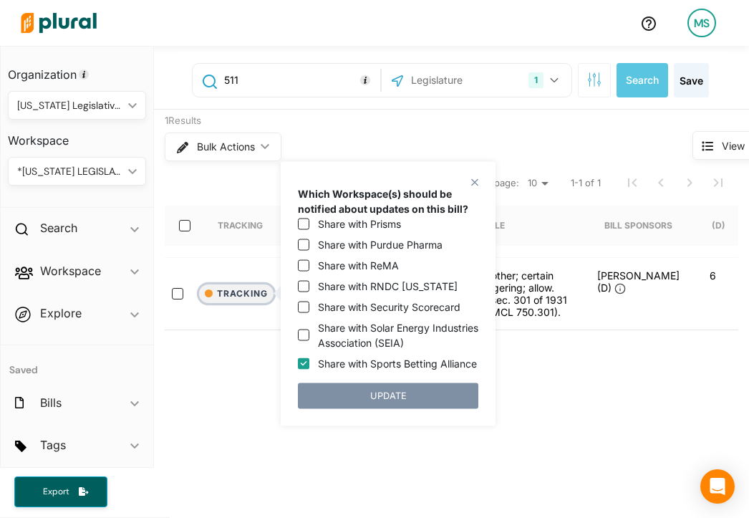
scroll to position [2205, 0]
click at [572, 394] on div "Tracking Tags Position Bill ID Bill Title Bill Sponsors (D) (R) Bill Status Ses…" at bounding box center [451, 299] width 573 height 259
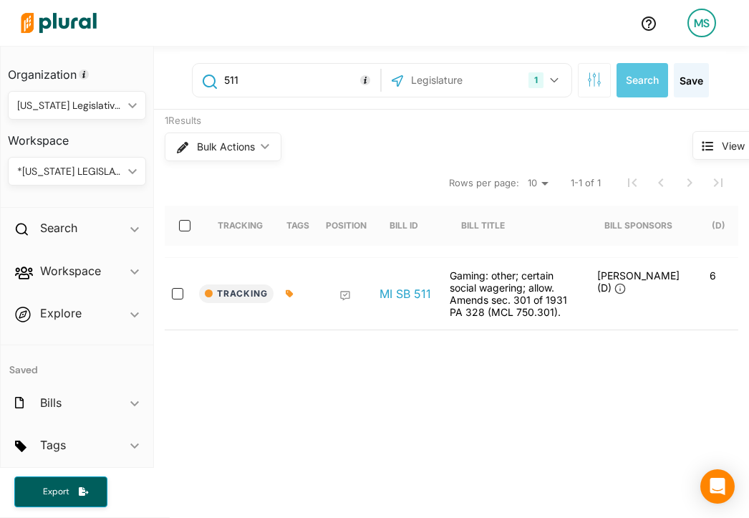
click at [296, 296] on div at bounding box center [294, 293] width 16 height 9
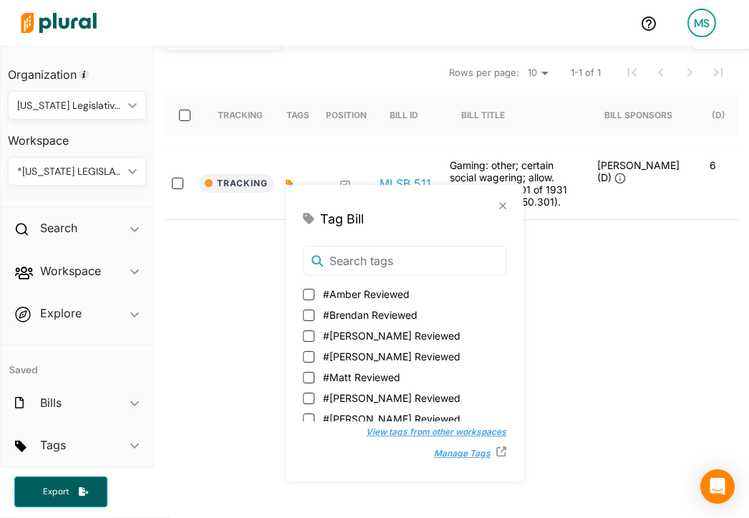
scroll to position [113, 0]
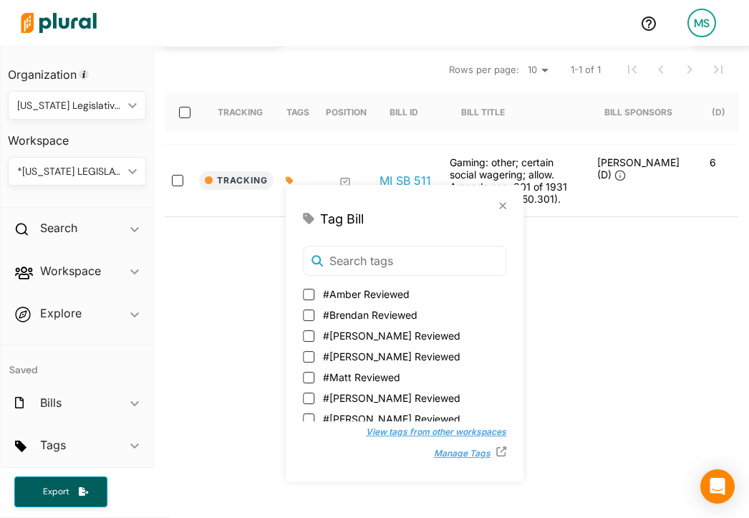
click at [374, 377] on span "#Matt Reviewed" at bounding box center [361, 376] width 77 height 15
click at [314, 377] on input "#Matt Reviewed" at bounding box center [308, 377] width 11 height 11
checkbox input "true"
click at [372, 429] on button "View tags from other workspaces" at bounding box center [428, 431] width 155 height 21
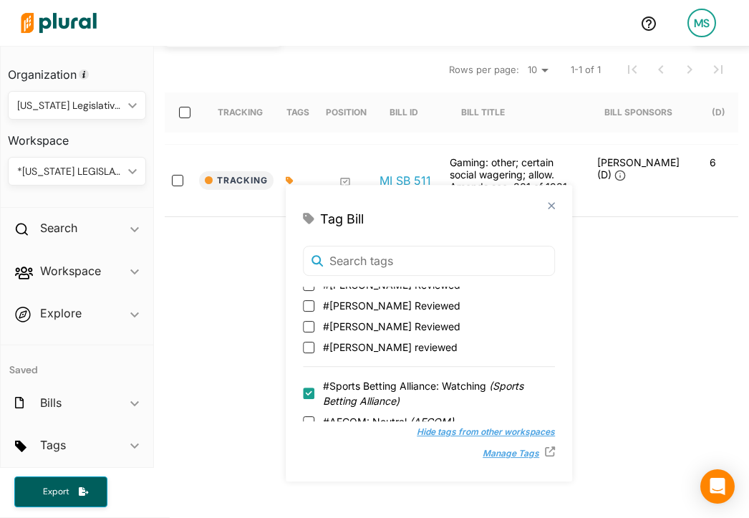
scroll to position [120, 0]
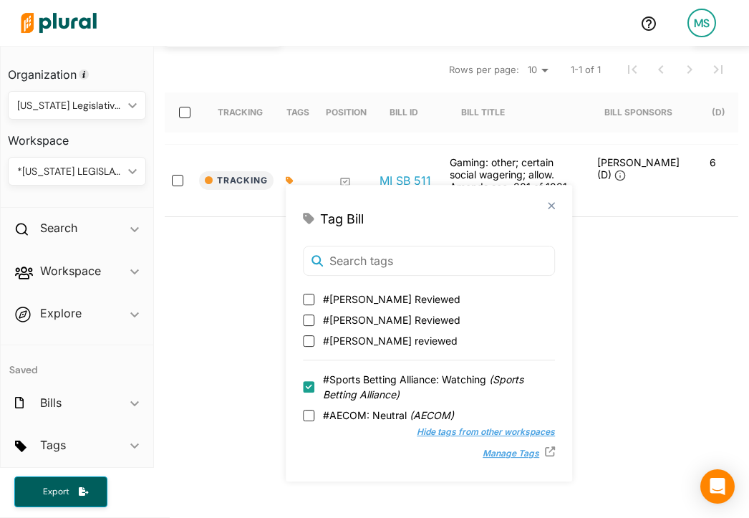
click at [596, 316] on div "511 1 Michigan US Congress Select All Clear All Search Save 1 Results Bulk Acti…" at bounding box center [451, 362] width 595 height 859
